Goal: Task Accomplishment & Management: Complete application form

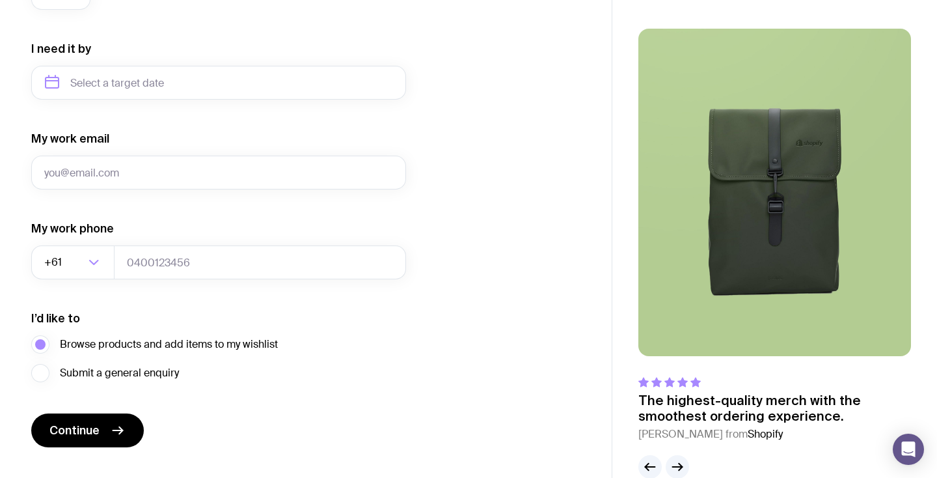
scroll to position [601, 0]
click at [681, 463] on icon "button" at bounding box center [678, 468] width 16 height 16
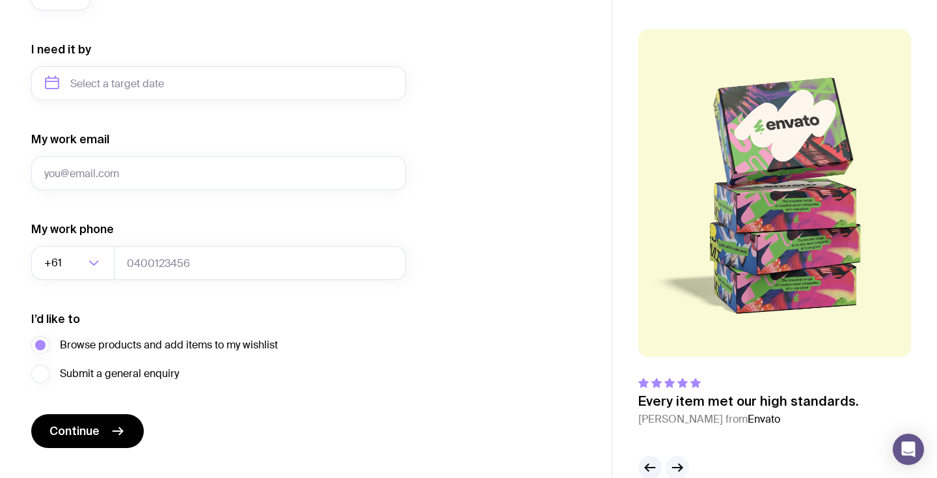
click at [680, 463] on icon "button" at bounding box center [678, 468] width 16 height 16
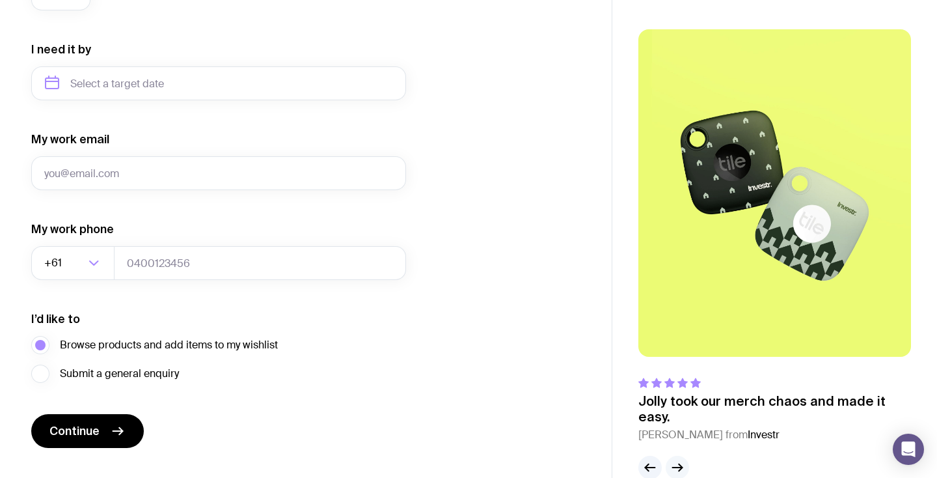
click at [680, 463] on icon "button" at bounding box center [678, 468] width 16 height 16
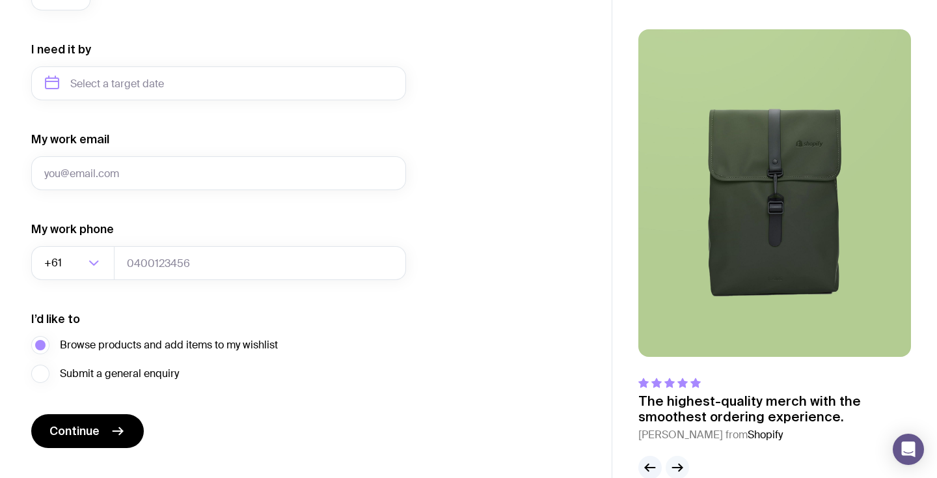
click at [680, 463] on icon "button" at bounding box center [678, 468] width 16 height 16
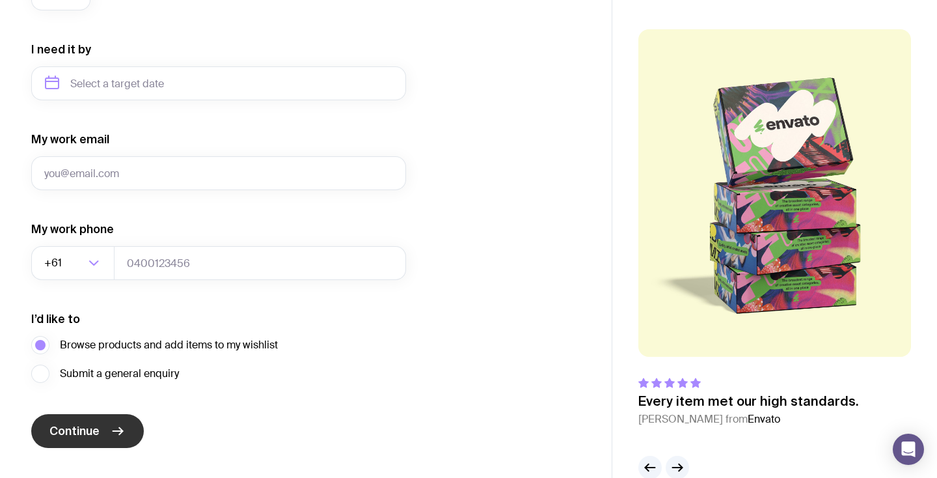
click at [115, 439] on button "Continue" at bounding box center [87, 431] width 113 height 34
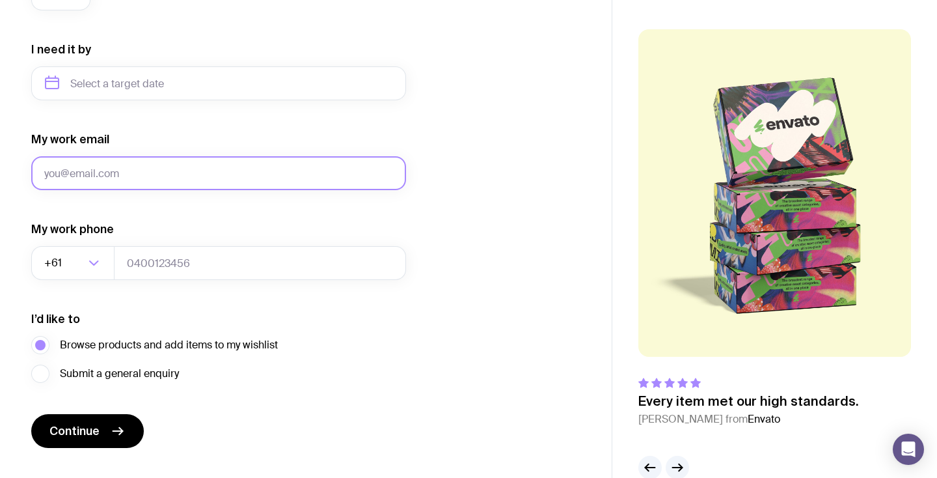
click at [216, 187] on input "My work email" at bounding box center [218, 173] width 375 height 34
type input "[EMAIL_ADDRESS][DOMAIN_NAME]"
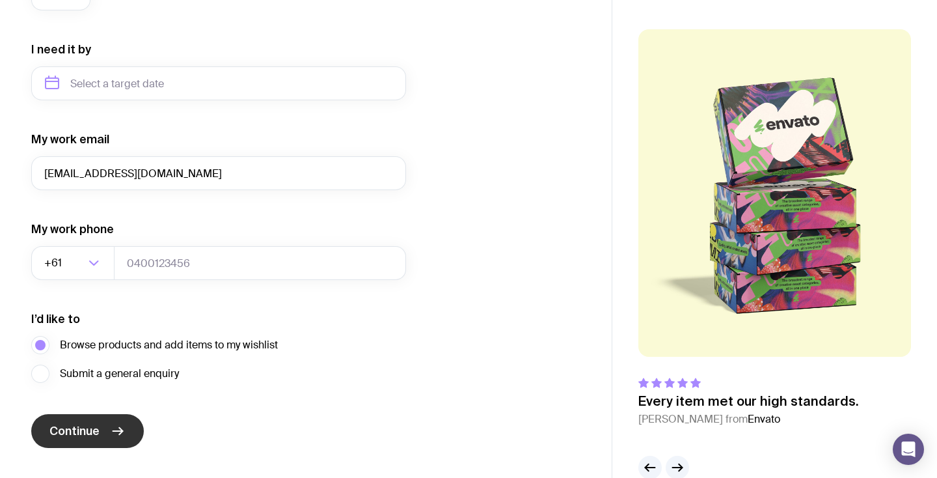
click at [122, 432] on icon "submit" at bounding box center [118, 431] width 16 height 16
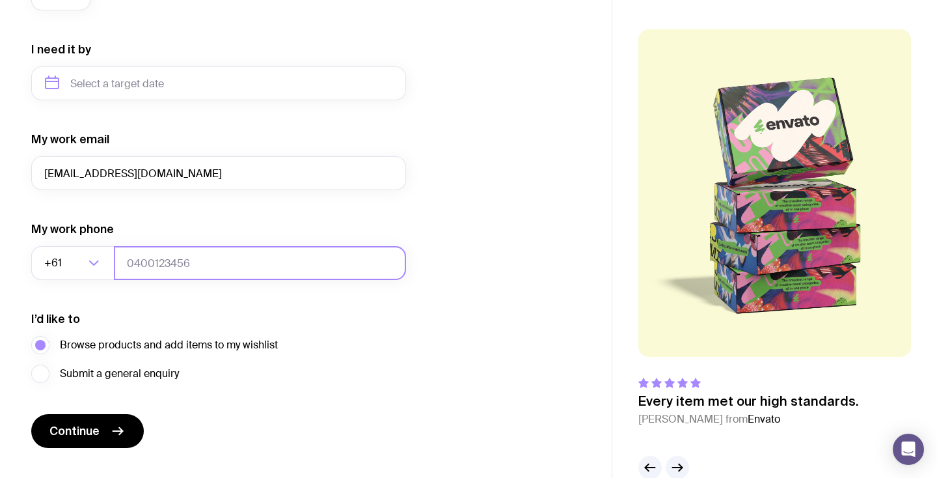
click at [248, 258] on input "tel" at bounding box center [260, 263] width 292 height 34
click at [243, 263] on input "tel" at bounding box center [260, 263] width 292 height 34
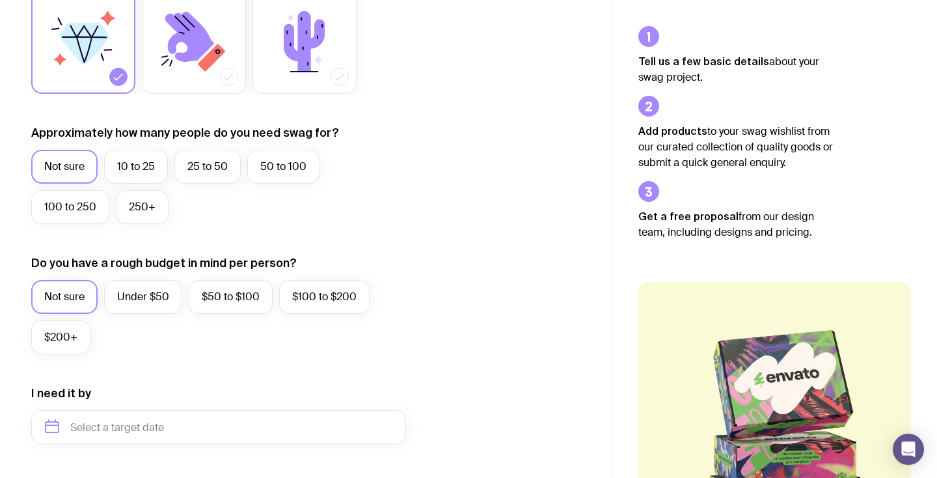
scroll to position [0, 0]
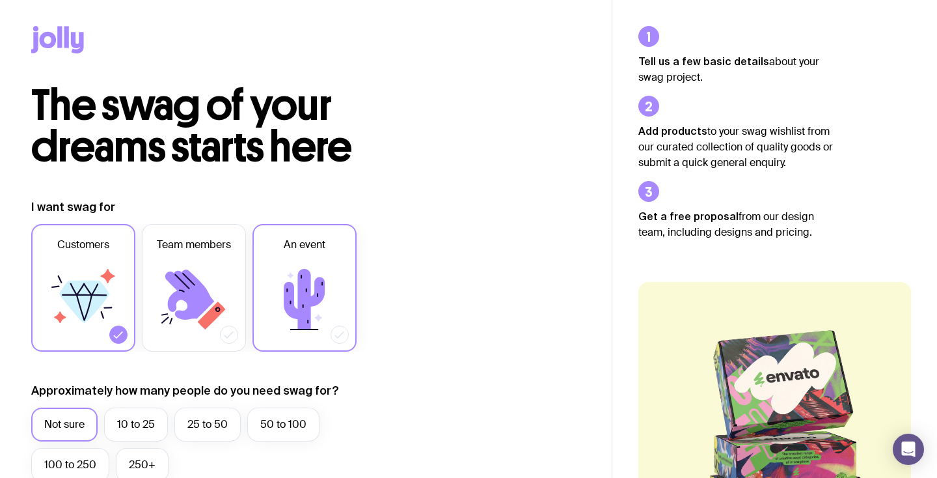
click at [311, 282] on icon at bounding box center [305, 299] width 78 height 78
click at [0, 0] on input "An event" at bounding box center [0, 0] width 0 height 0
click at [114, 290] on icon at bounding box center [83, 299] width 78 height 78
click at [0, 0] on input "Customers" at bounding box center [0, 0] width 0 height 0
